Goal: Find specific page/section

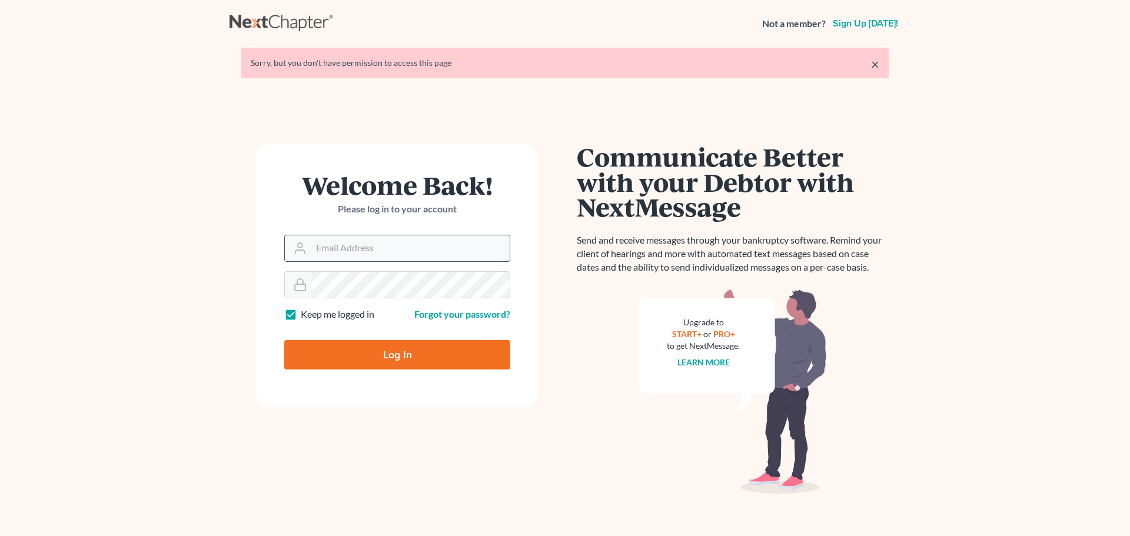
drag, startPoint x: 380, startPoint y: 256, endPoint x: 395, endPoint y: 259, distance: 15.6
click at [380, 256] on input "Email Address" at bounding box center [410, 248] width 198 height 26
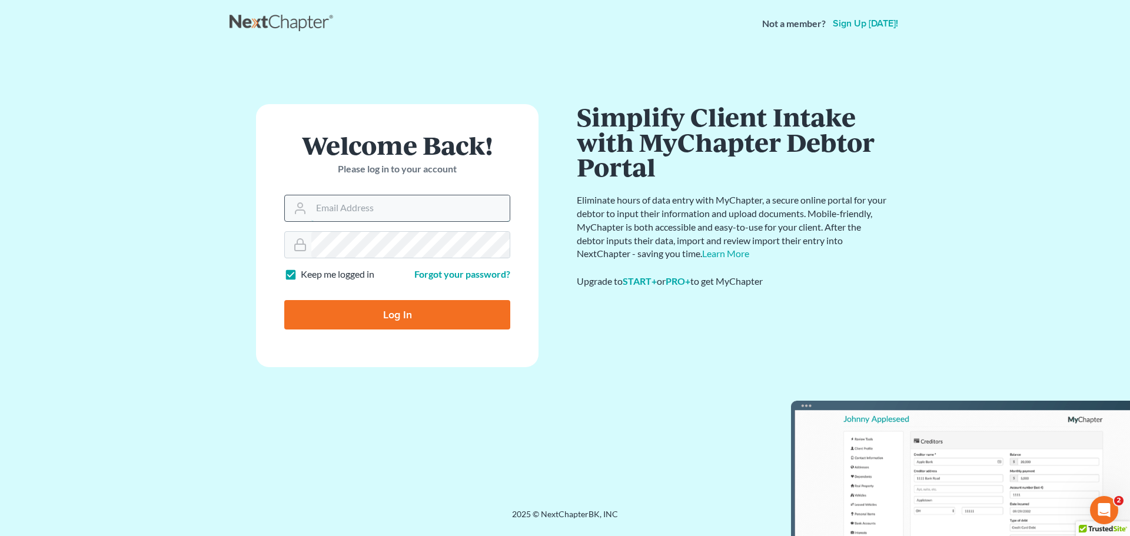
click at [373, 217] on input "Email Address" at bounding box center [410, 208] width 198 height 26
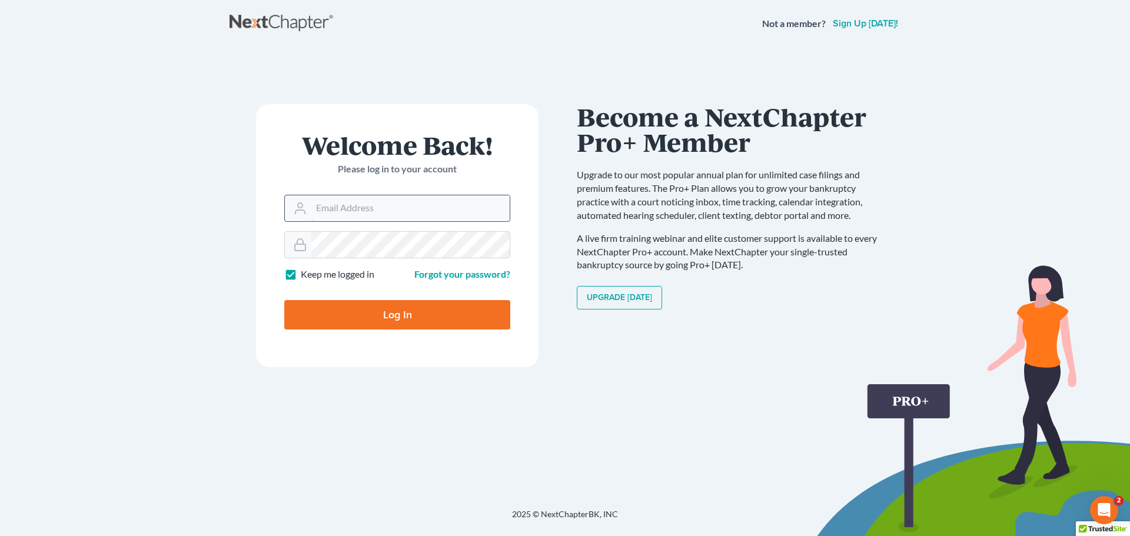
type input "[PERSON_NAME][EMAIL_ADDRESS][DOMAIN_NAME]"
click at [375, 314] on input "Log In" at bounding box center [397, 314] width 226 height 29
type input "Thinking..."
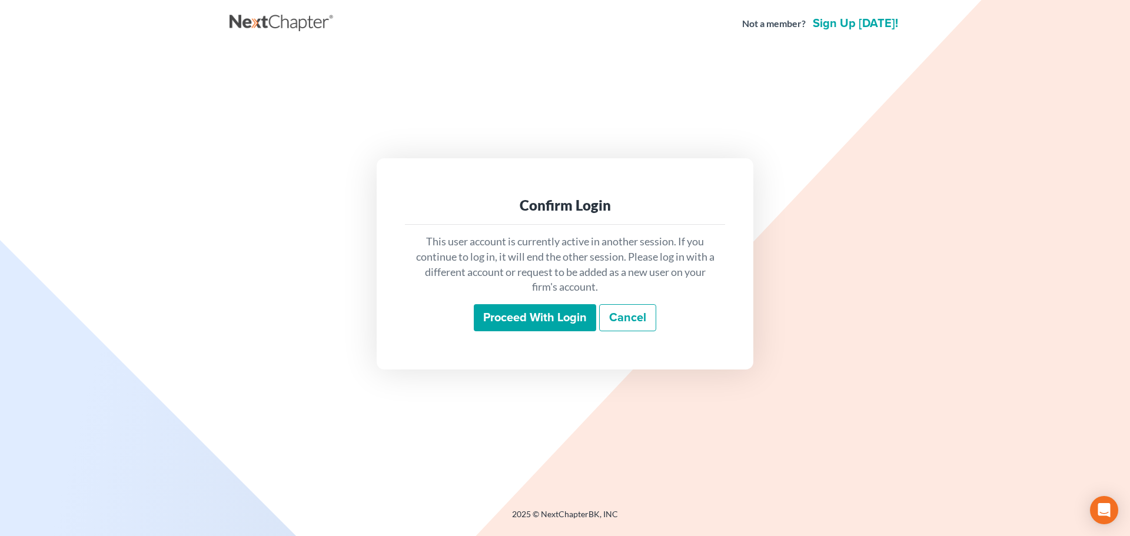
click at [499, 325] on input "Proceed with login" at bounding box center [535, 317] width 122 height 27
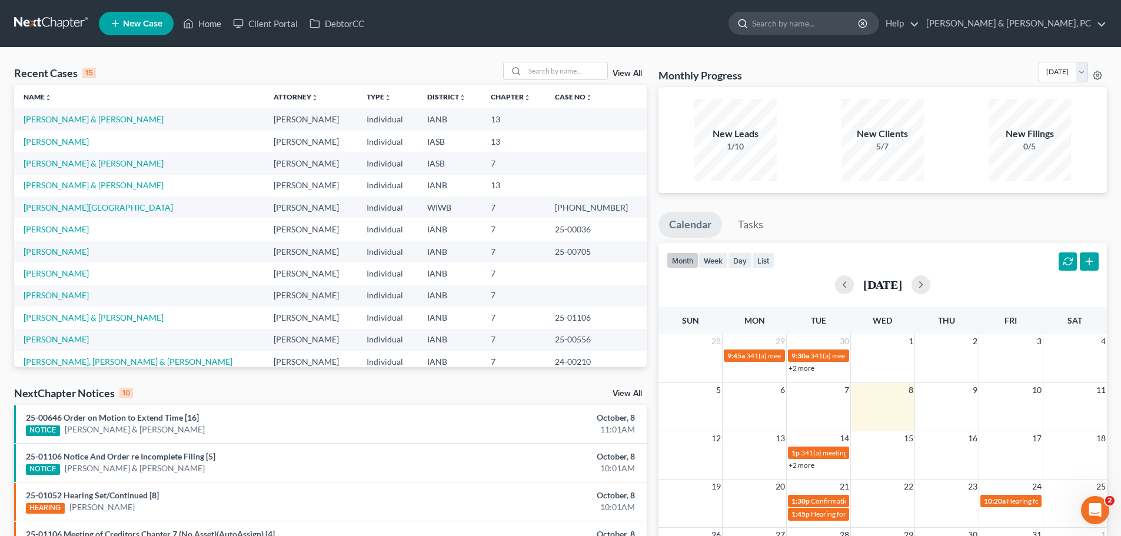
click at [860, 23] on input "search" at bounding box center [806, 23] width 108 height 22
type input "hartw"
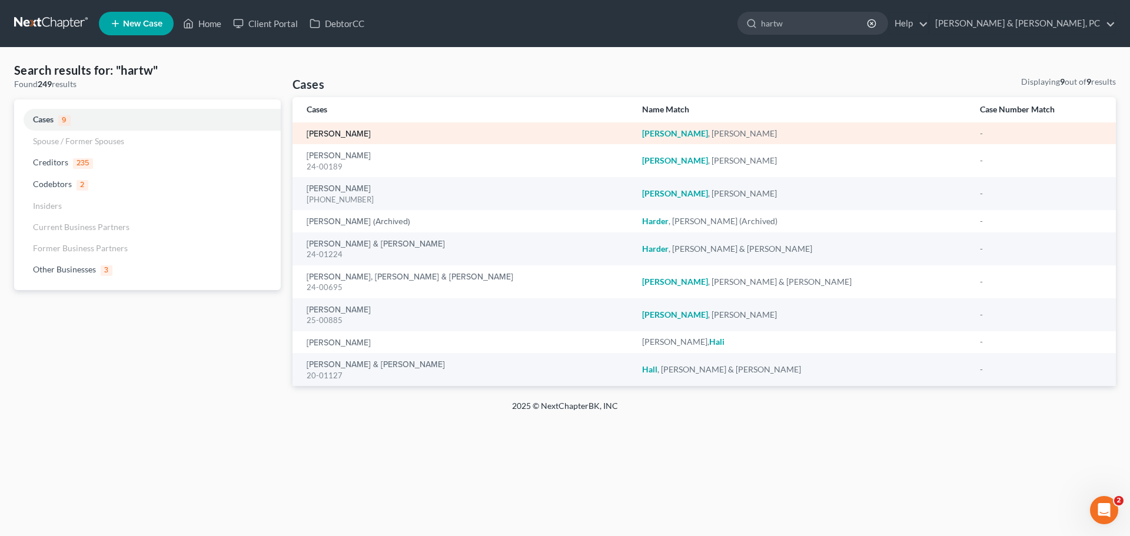
click at [360, 132] on link "[PERSON_NAME]" at bounding box center [339, 134] width 64 height 8
